Goal: Find specific fact: Find contact information

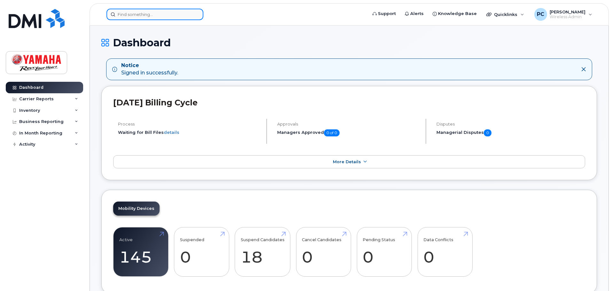
click at [165, 18] on input at bounding box center [154, 15] width 97 height 12
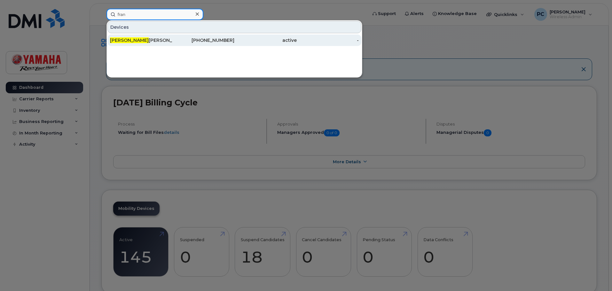
type input "fran"
click at [223, 43] on div "514-233-1144" at bounding box center [203, 40] width 62 height 6
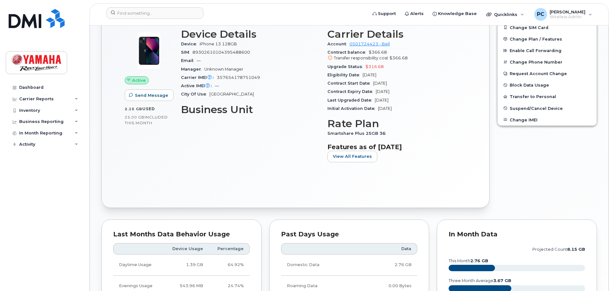
scroll to position [128, 0]
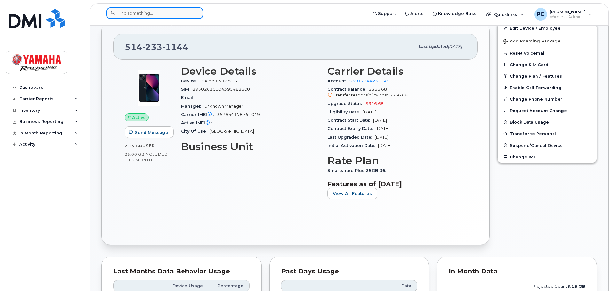
click at [134, 14] on input at bounding box center [154, 13] width 97 height 12
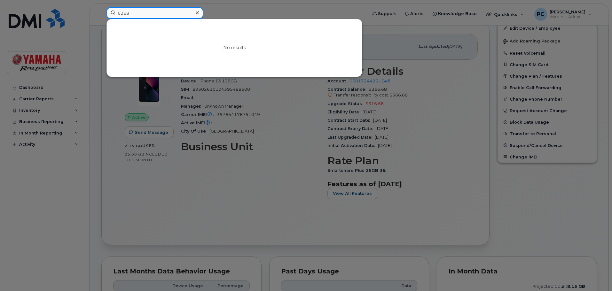
type input "6268"
click at [242, 8] on div at bounding box center [306, 145] width 612 height 291
